Goal: Information Seeking & Learning: Learn about a topic

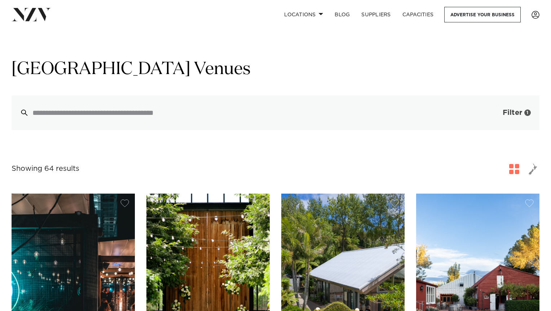
click at [496, 110] on span "Filter" at bounding box center [512, 112] width 19 height 7
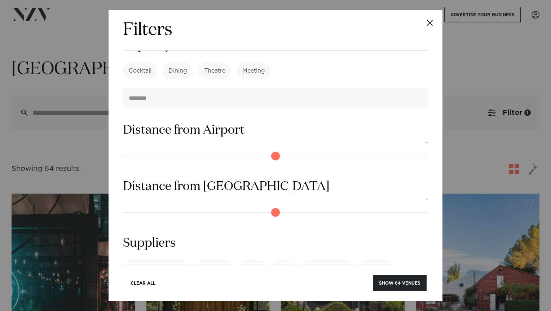
scroll to position [606, 0]
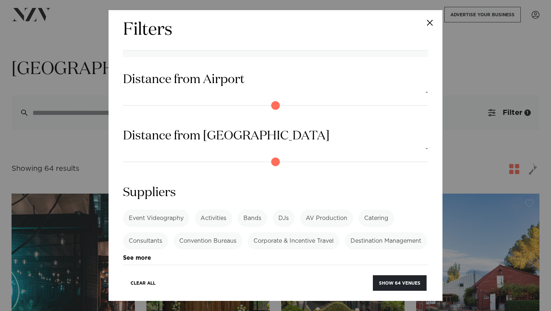
click at [430, 23] on button "Close" at bounding box center [429, 22] width 25 height 25
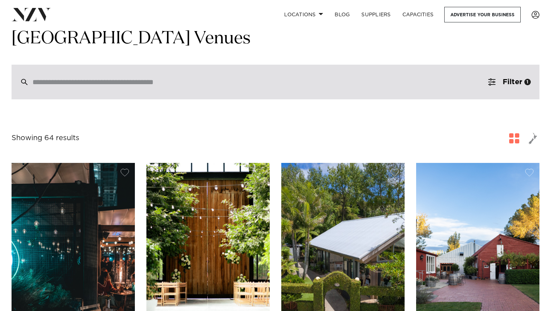
scroll to position [16, 0]
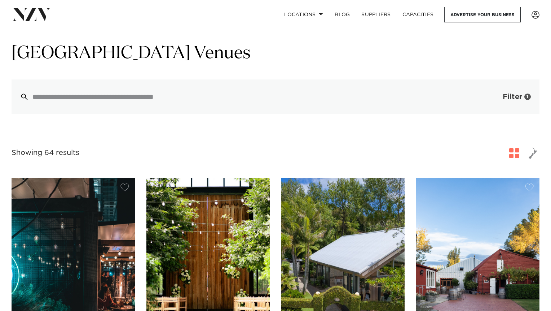
click at [496, 101] on button "Filter 1" at bounding box center [510, 96] width 60 height 35
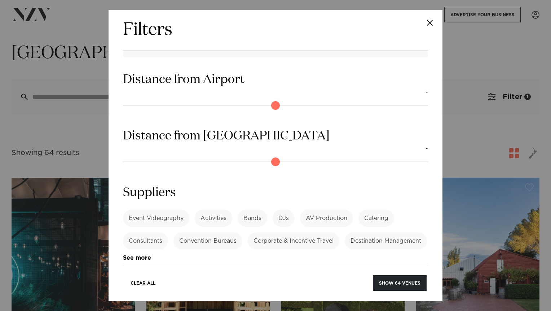
scroll to position [0, 0]
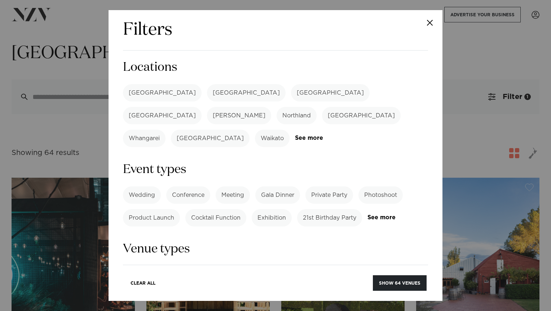
click at [348, 108] on div "Auckland Wellington Christchurch Queenstown Hamilton Northland Bay of Islands W…" at bounding box center [275, 115] width 305 height 63
click at [348, 135] on link "See more" at bounding box center [323, 138] width 56 height 6
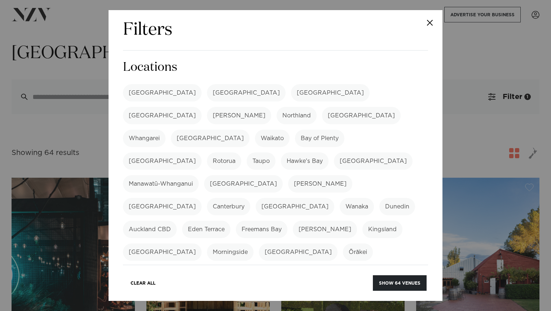
click at [281, 152] on label "Hawke's Bay" at bounding box center [305, 160] width 48 height 17
click at [344, 129] on label "Bay of Plenty" at bounding box center [319, 137] width 49 height 17
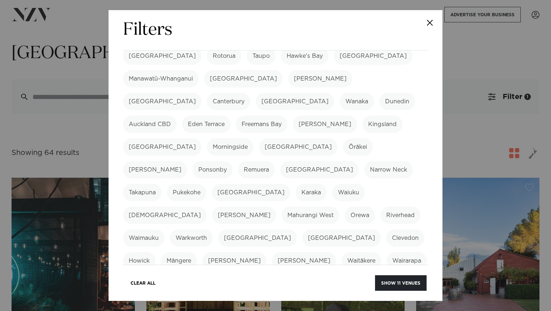
scroll to position [106, 0]
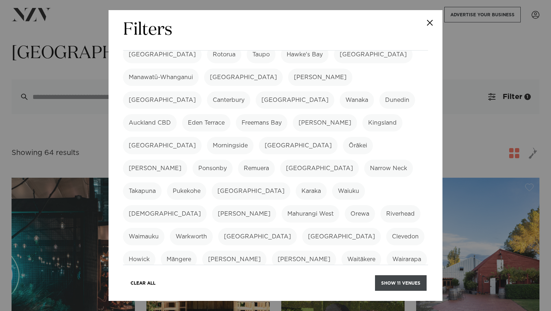
click at [396, 279] on button "Show 11 venues" at bounding box center [401, 283] width 52 height 16
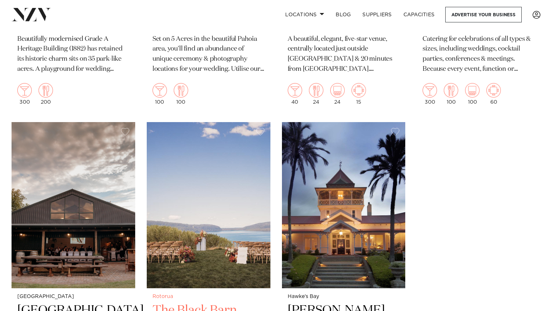
scroll to position [759, 0]
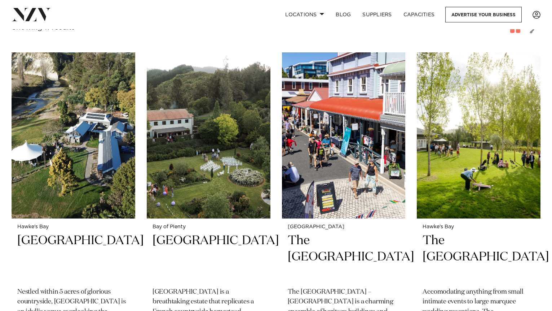
scroll to position [0, 0]
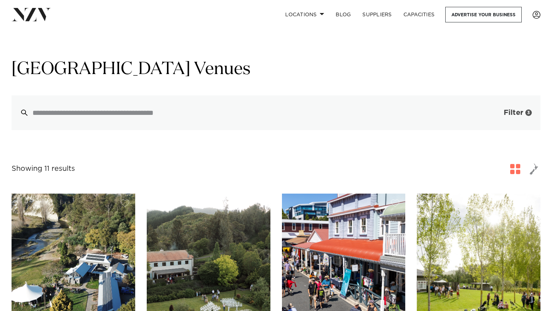
click at [506, 111] on span "Filter" at bounding box center [513, 112] width 19 height 7
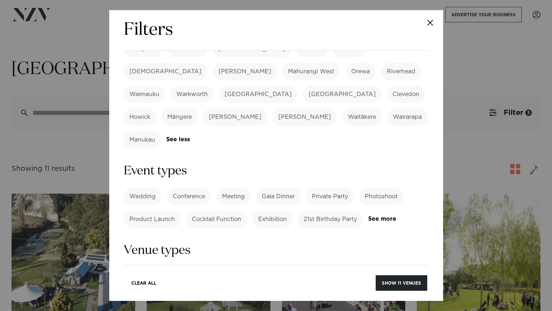
scroll to position [305, 0]
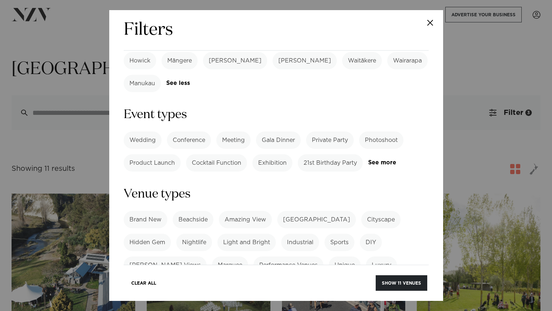
click at [169, 301] on label "Garden View" at bounding box center [193, 309] width 48 height 17
click at [398, 282] on button "Show 33 venues" at bounding box center [400, 283] width 53 height 16
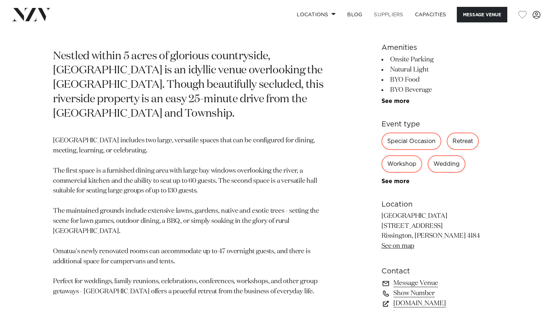
scroll to position [280, 0]
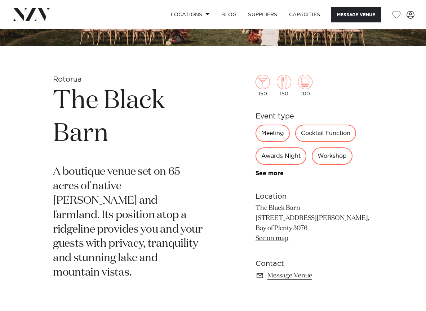
scroll to position [167, 0]
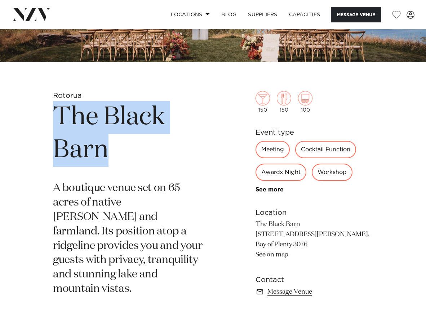
drag, startPoint x: 108, startPoint y: 154, endPoint x: 52, endPoint y: 117, distance: 67.1
click at [52, 117] on div "Rotorua The Black Barn A boutique venue set on 65 acres of native bush and farm…" at bounding box center [213, 205] width 415 height 229
copy h1 "The Black Barn"
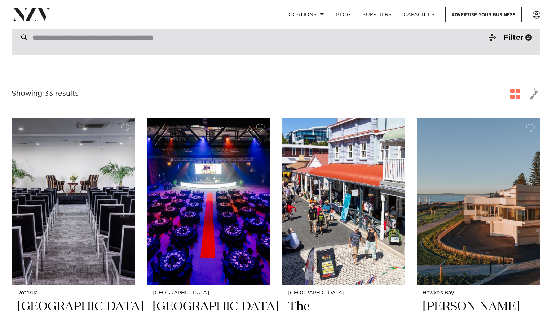
scroll to position [6, 0]
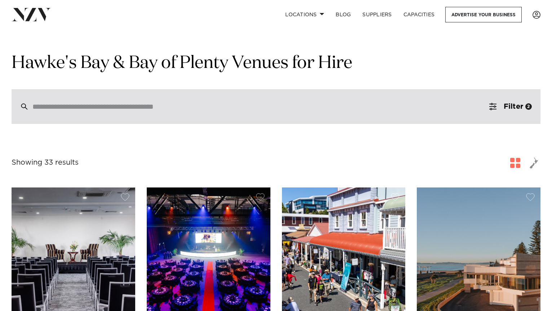
click at [253, 104] on input "search" at bounding box center [260, 106] width 457 height 8
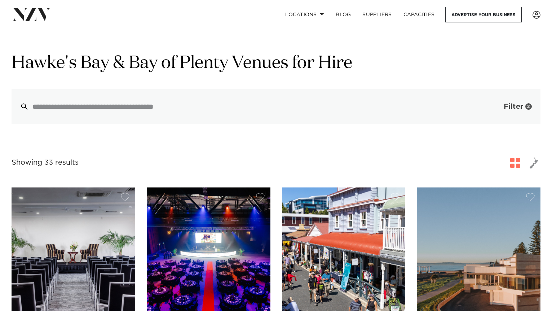
click at [519, 107] on span "Filter" at bounding box center [513, 106] width 19 height 7
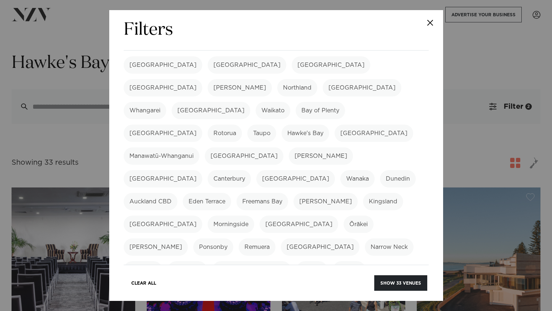
scroll to position [0, 0]
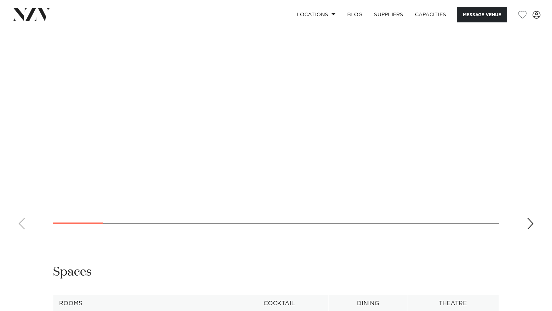
scroll to position [692, 0]
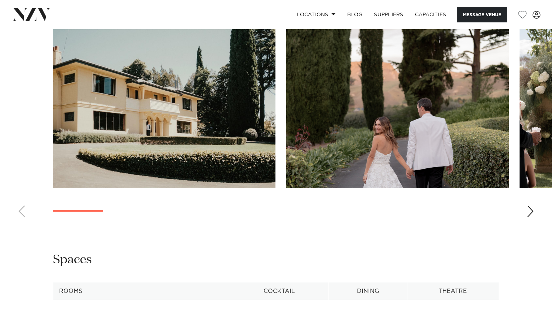
click at [528, 205] on div "Next slide" at bounding box center [530, 211] width 7 height 12
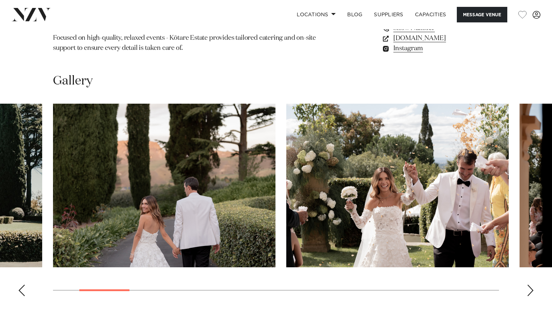
scroll to position [607, 0]
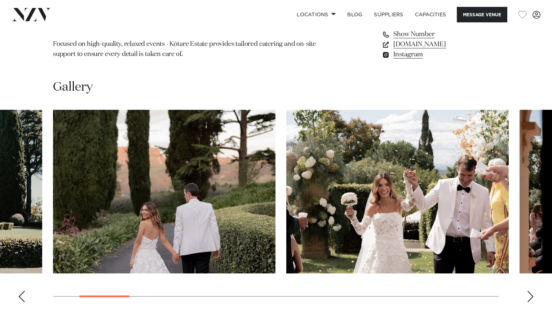
click at [530, 290] on div "Next slide" at bounding box center [530, 296] width 7 height 12
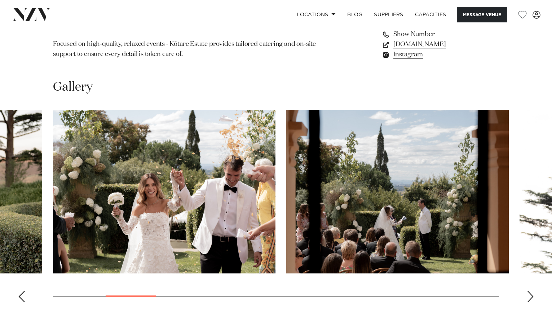
click at [530, 290] on div "Next slide" at bounding box center [530, 296] width 7 height 12
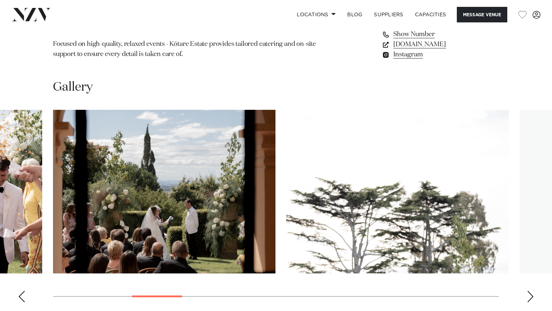
click at [530, 290] on div "Next slide" at bounding box center [530, 296] width 7 height 12
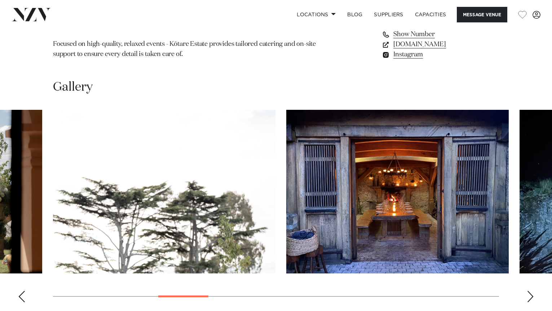
click at [530, 290] on div "Next slide" at bounding box center [530, 296] width 7 height 12
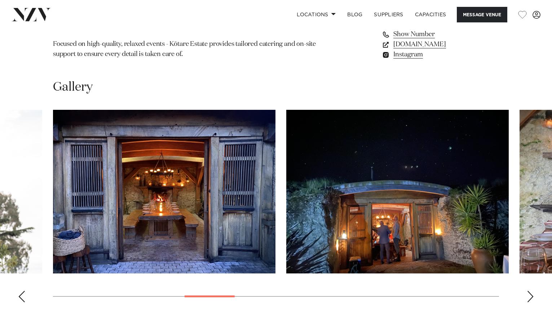
click at [530, 290] on div "Next slide" at bounding box center [530, 296] width 7 height 12
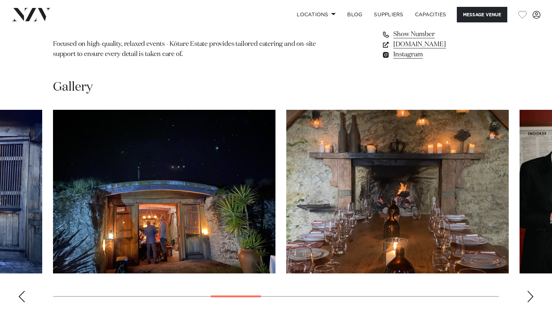
click at [530, 290] on div "Next slide" at bounding box center [530, 296] width 7 height 12
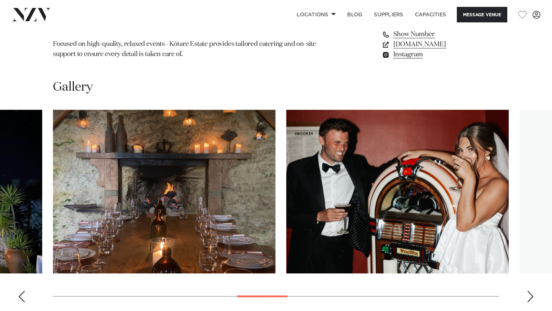
click at [530, 290] on div "Next slide" at bounding box center [530, 296] width 7 height 12
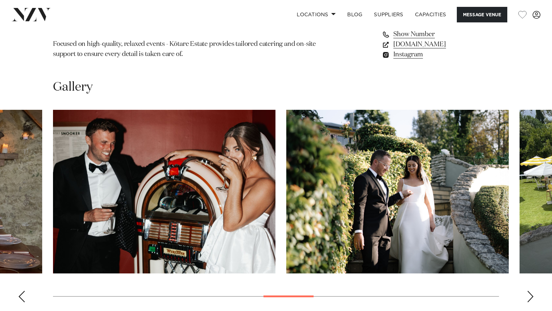
click at [530, 290] on div "Next slide" at bounding box center [530, 296] width 7 height 12
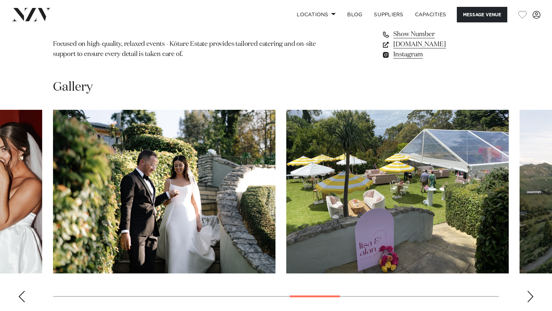
click at [530, 290] on div "Next slide" at bounding box center [530, 296] width 7 height 12
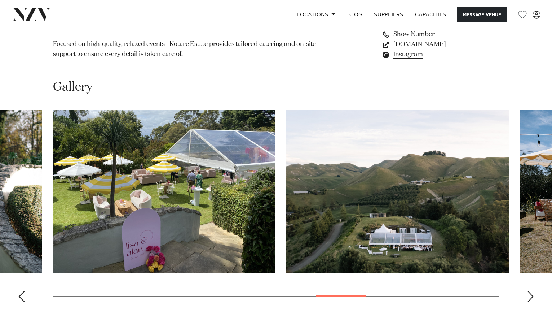
click at [530, 290] on div "Next slide" at bounding box center [530, 296] width 7 height 12
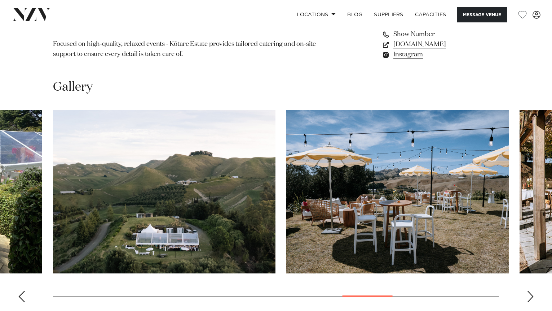
click at [530, 290] on div "Next slide" at bounding box center [530, 296] width 7 height 12
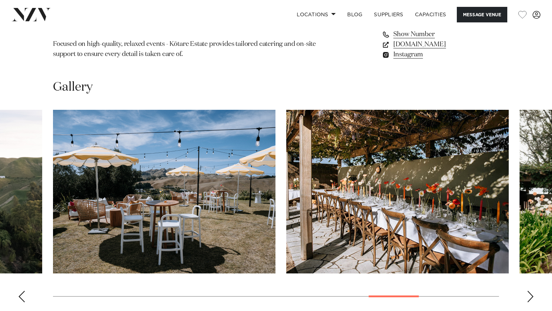
click at [530, 290] on div "Next slide" at bounding box center [530, 296] width 7 height 12
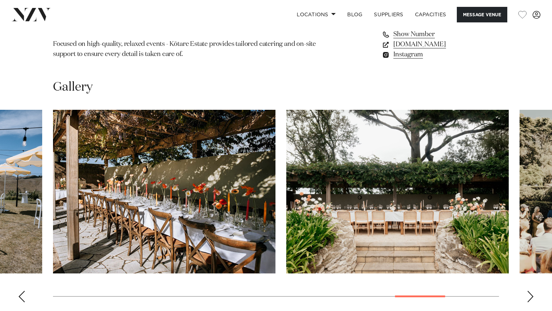
click at [530, 290] on div "Next slide" at bounding box center [530, 296] width 7 height 12
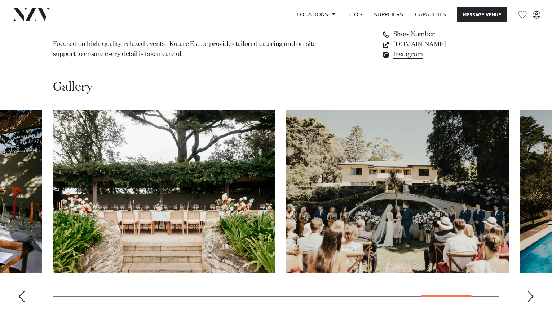
click at [530, 290] on div "Next slide" at bounding box center [530, 296] width 7 height 12
